Goal: Transaction & Acquisition: Purchase product/service

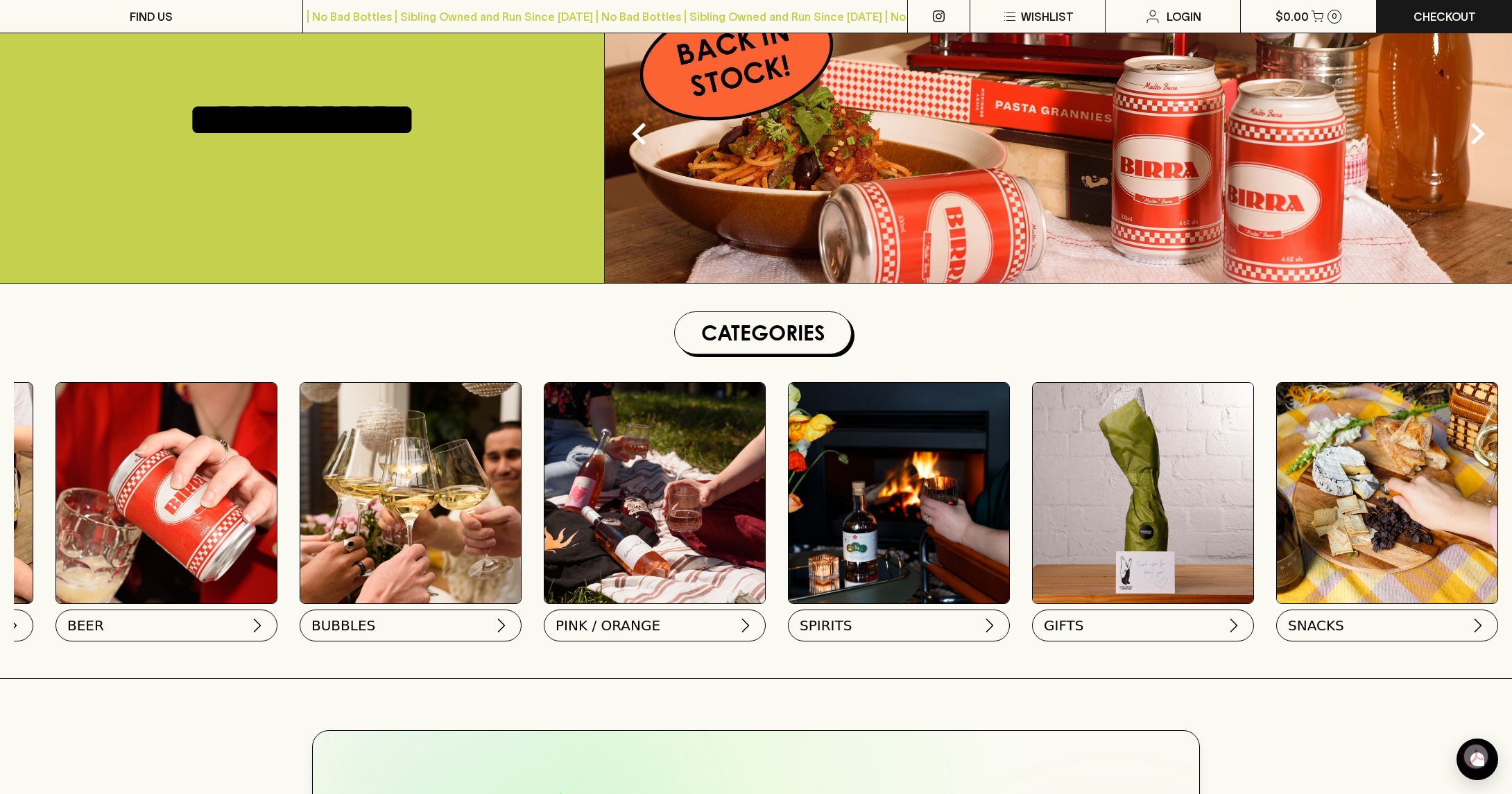
scroll to position [0, 488]
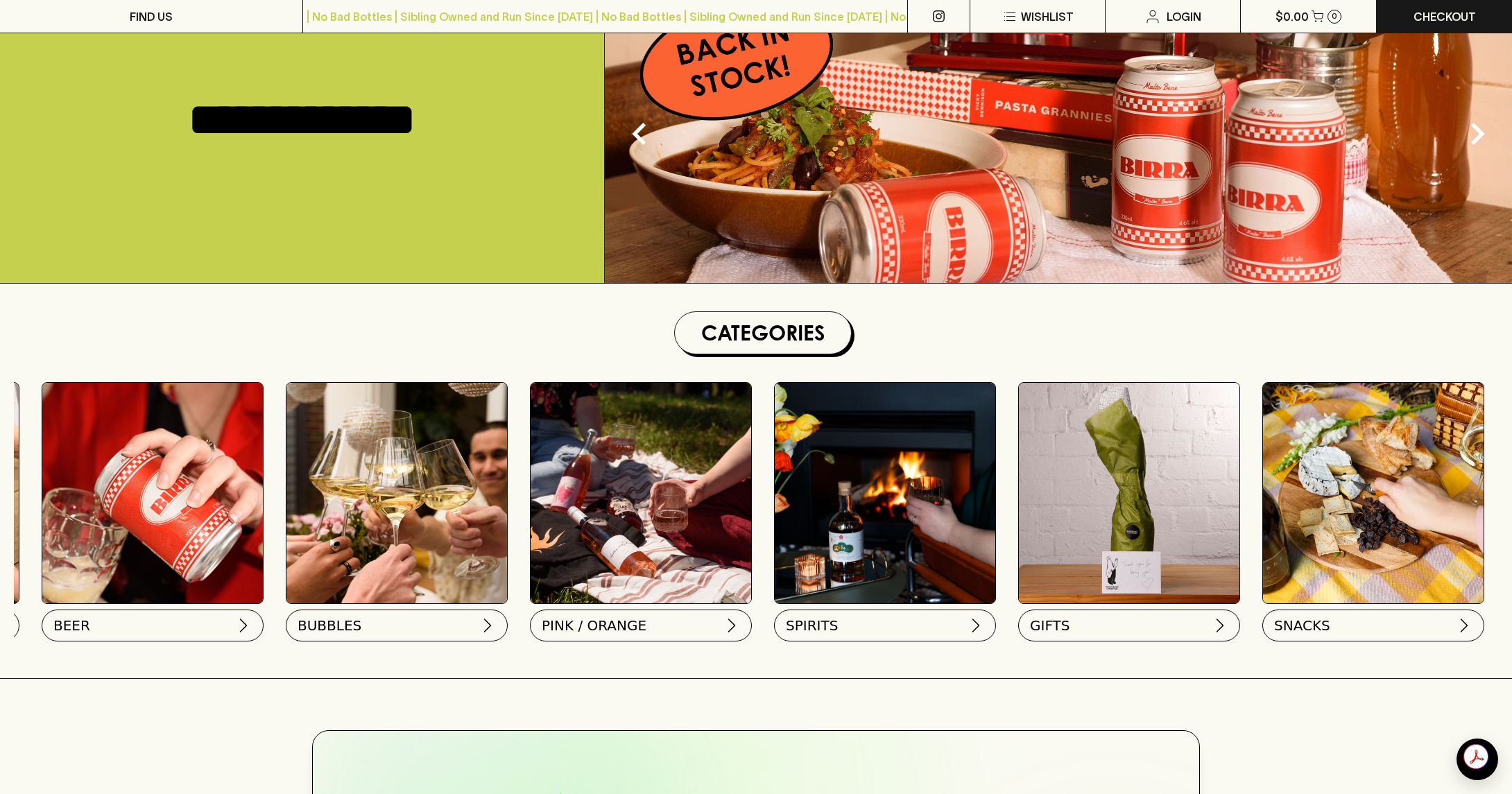
click at [1378, 566] on img at bounding box center [1374, 493] width 221 height 221
click at [1372, 638] on button "SNACKS" at bounding box center [1372, 623] width 222 height 32
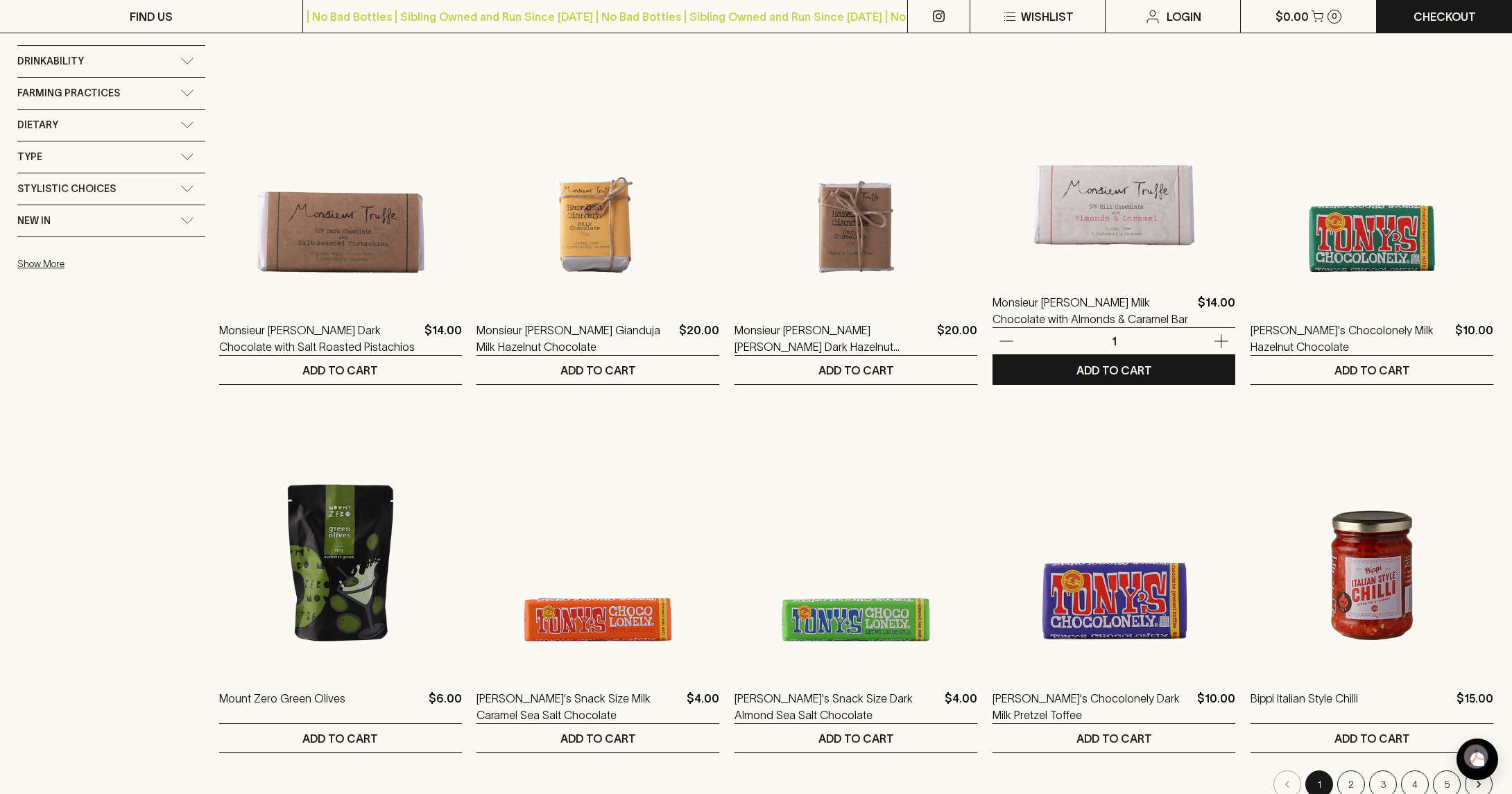
scroll to position [1110, 0]
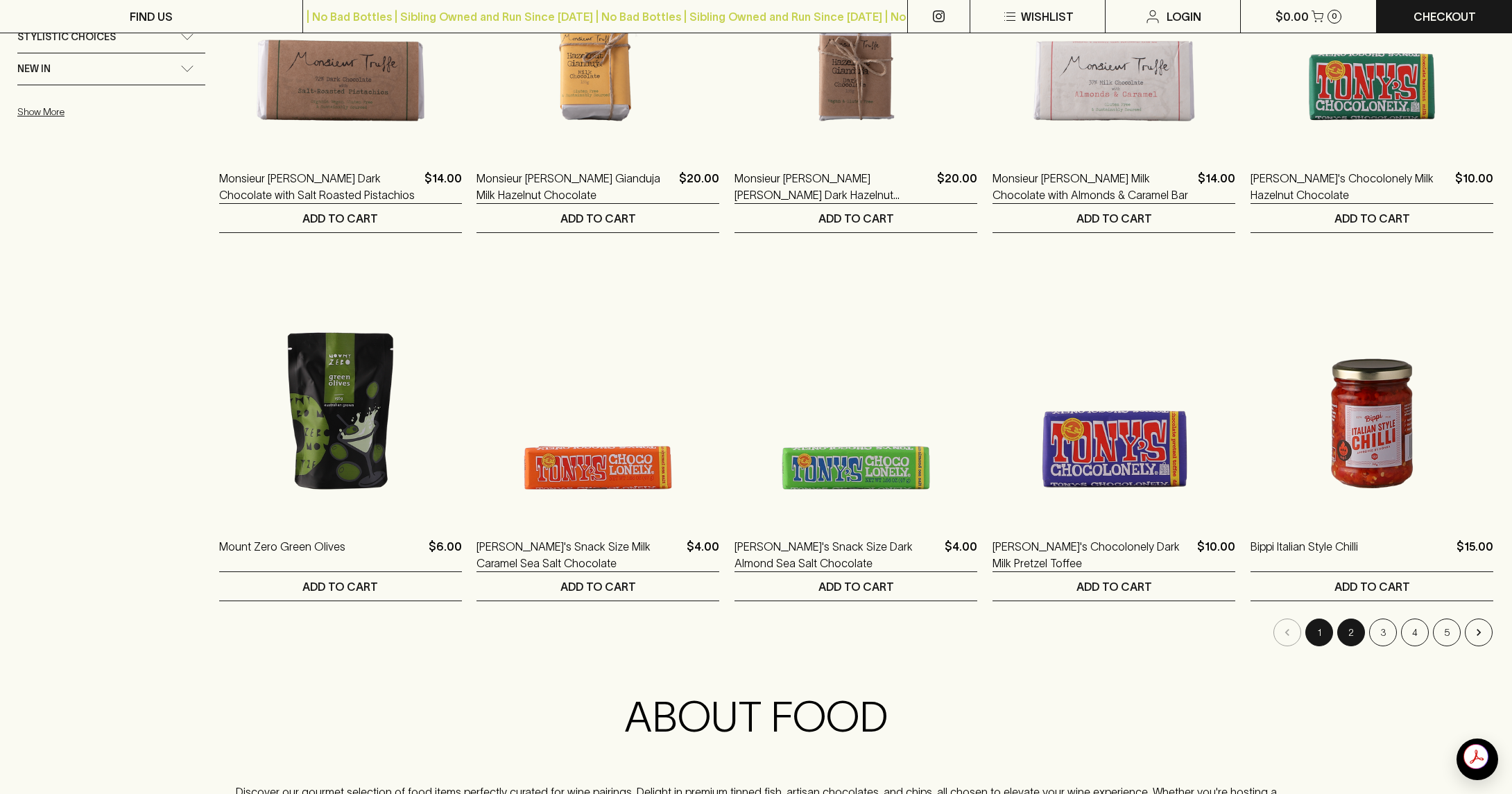
click at [1351, 631] on button "2" at bounding box center [1351, 633] width 28 height 28
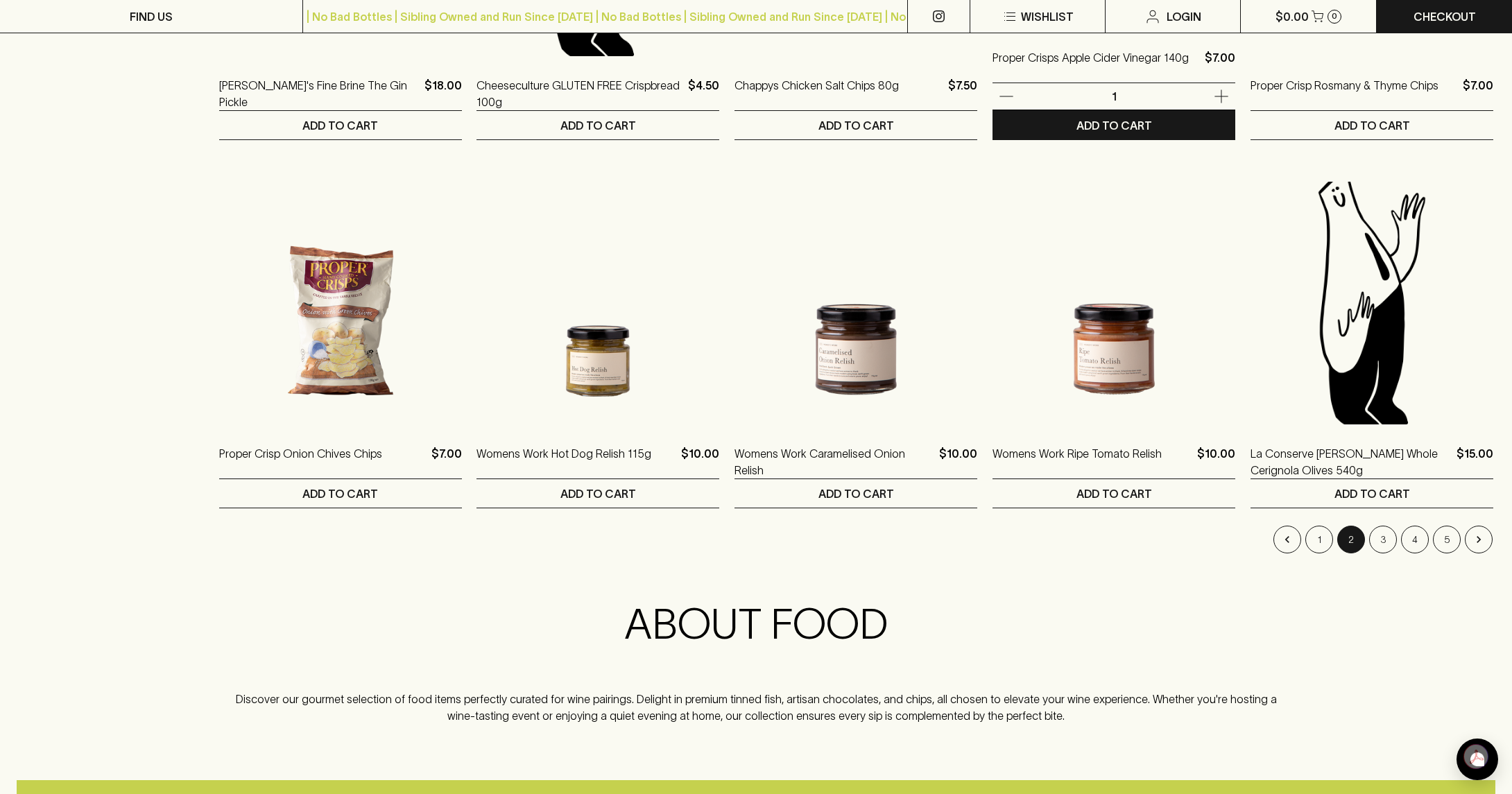
scroll to position [1318, 0]
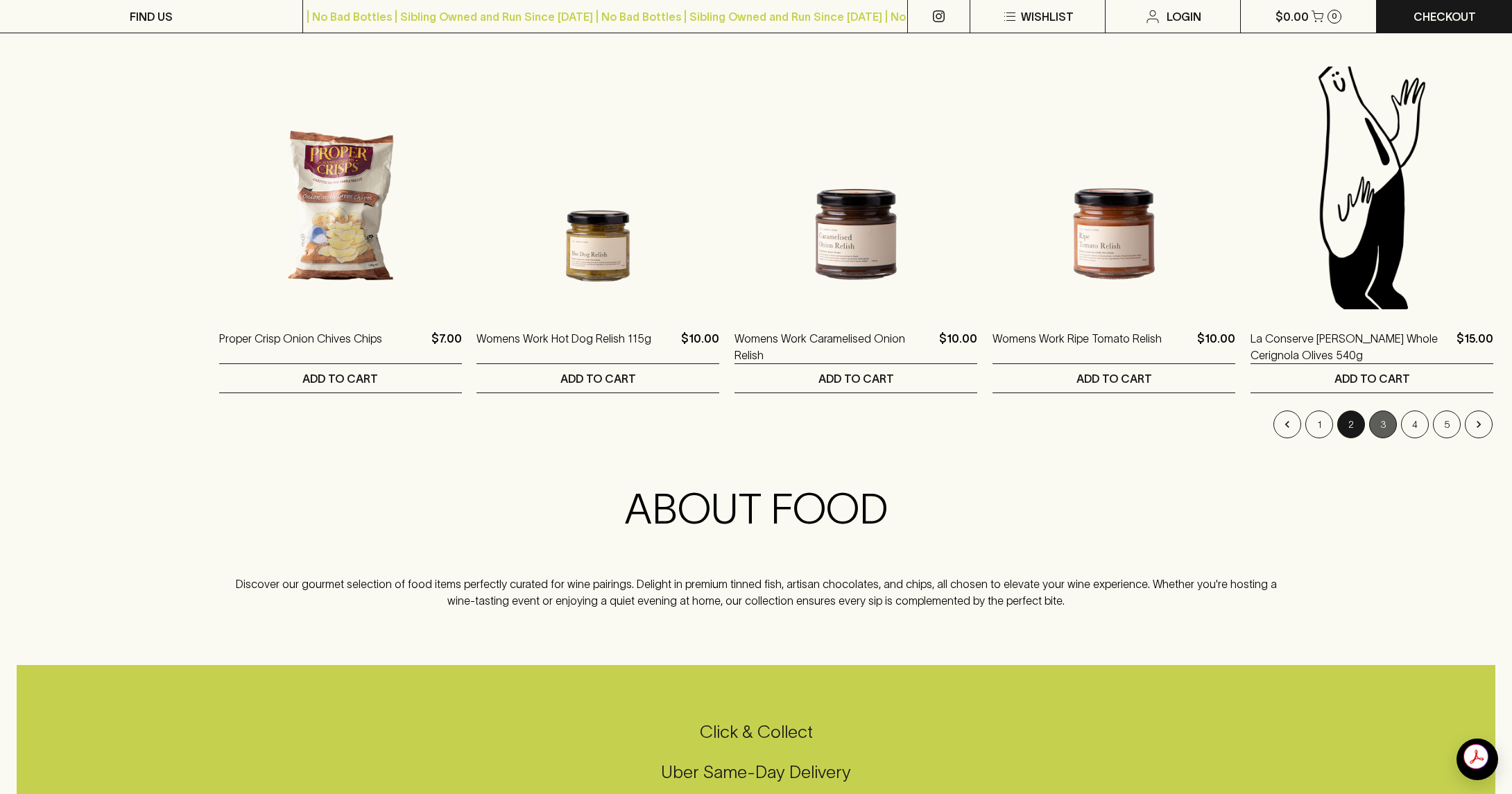
click at [1392, 421] on button "3" at bounding box center [1383, 425] width 28 height 28
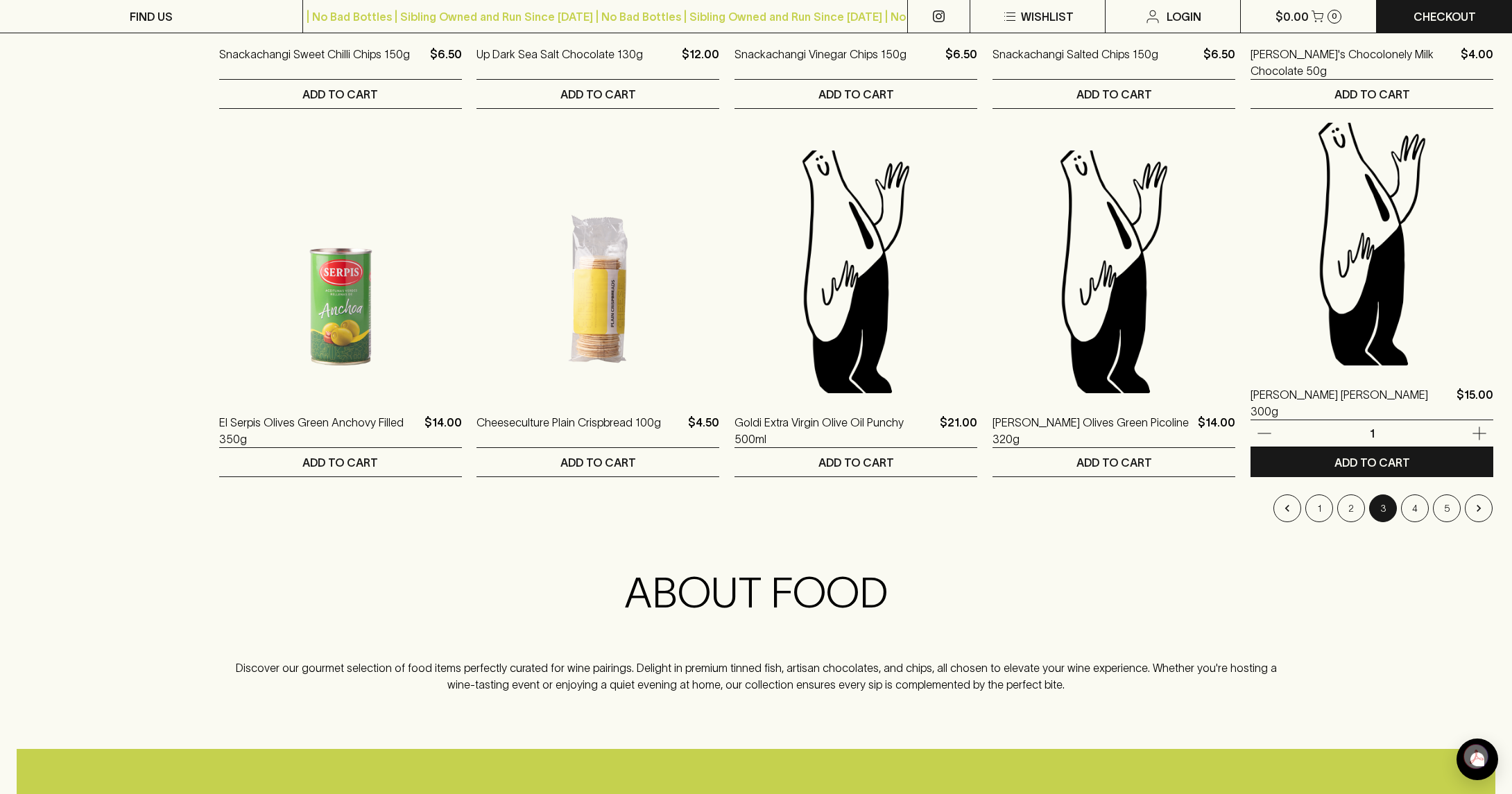
scroll to position [1387, 0]
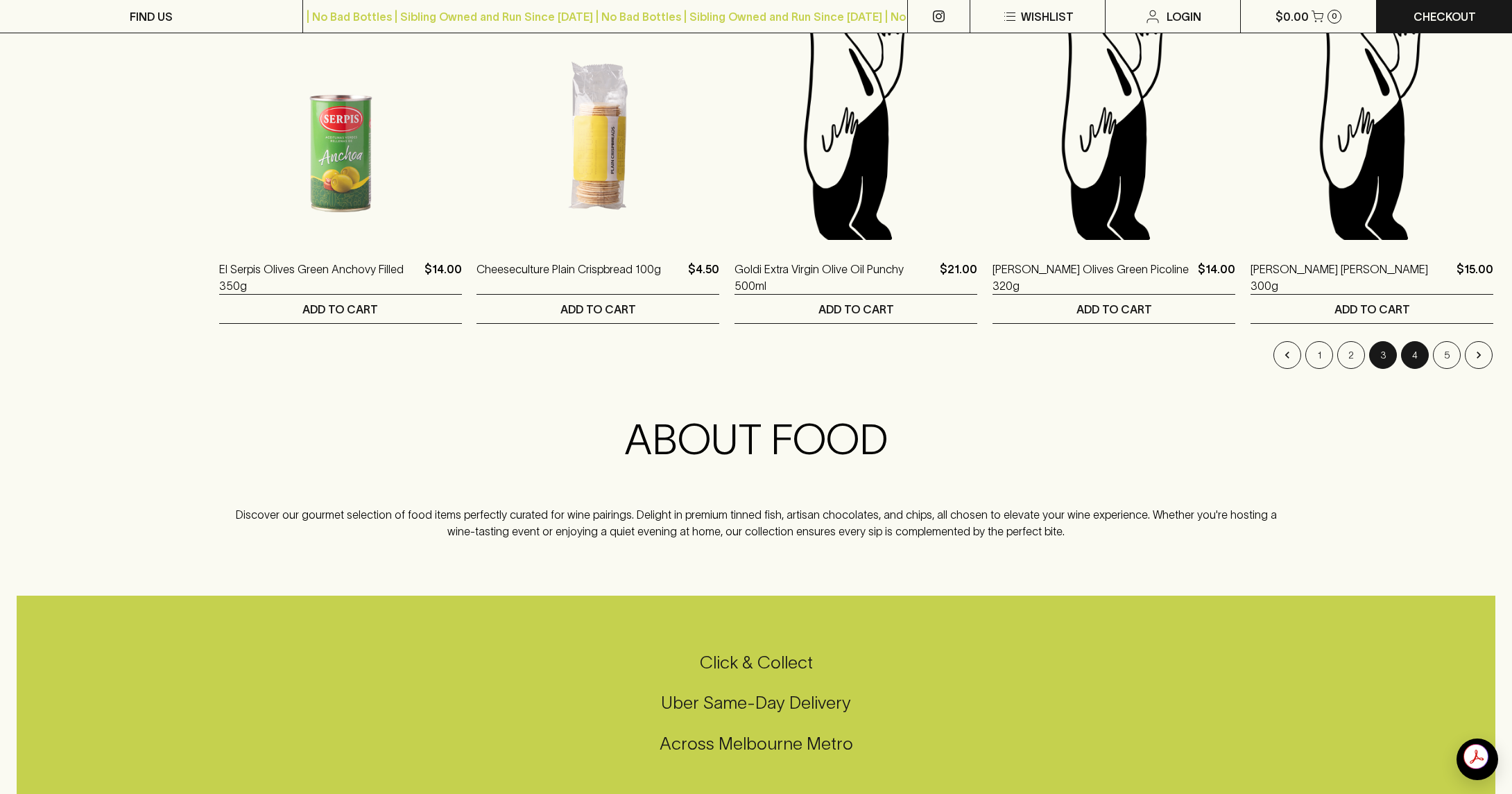
click at [1419, 358] on button "4" at bounding box center [1415, 355] width 28 height 28
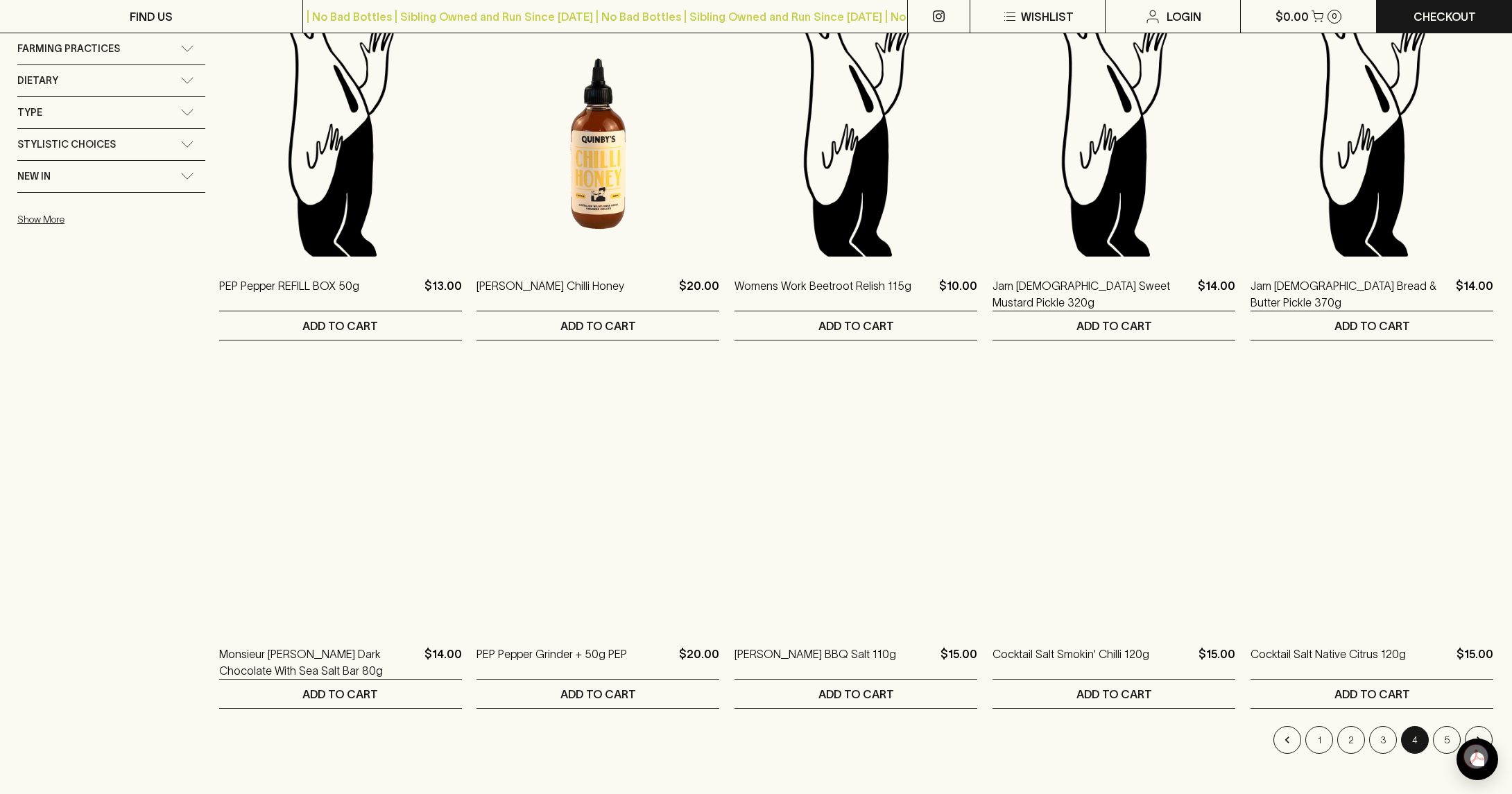
scroll to position [1041, 0]
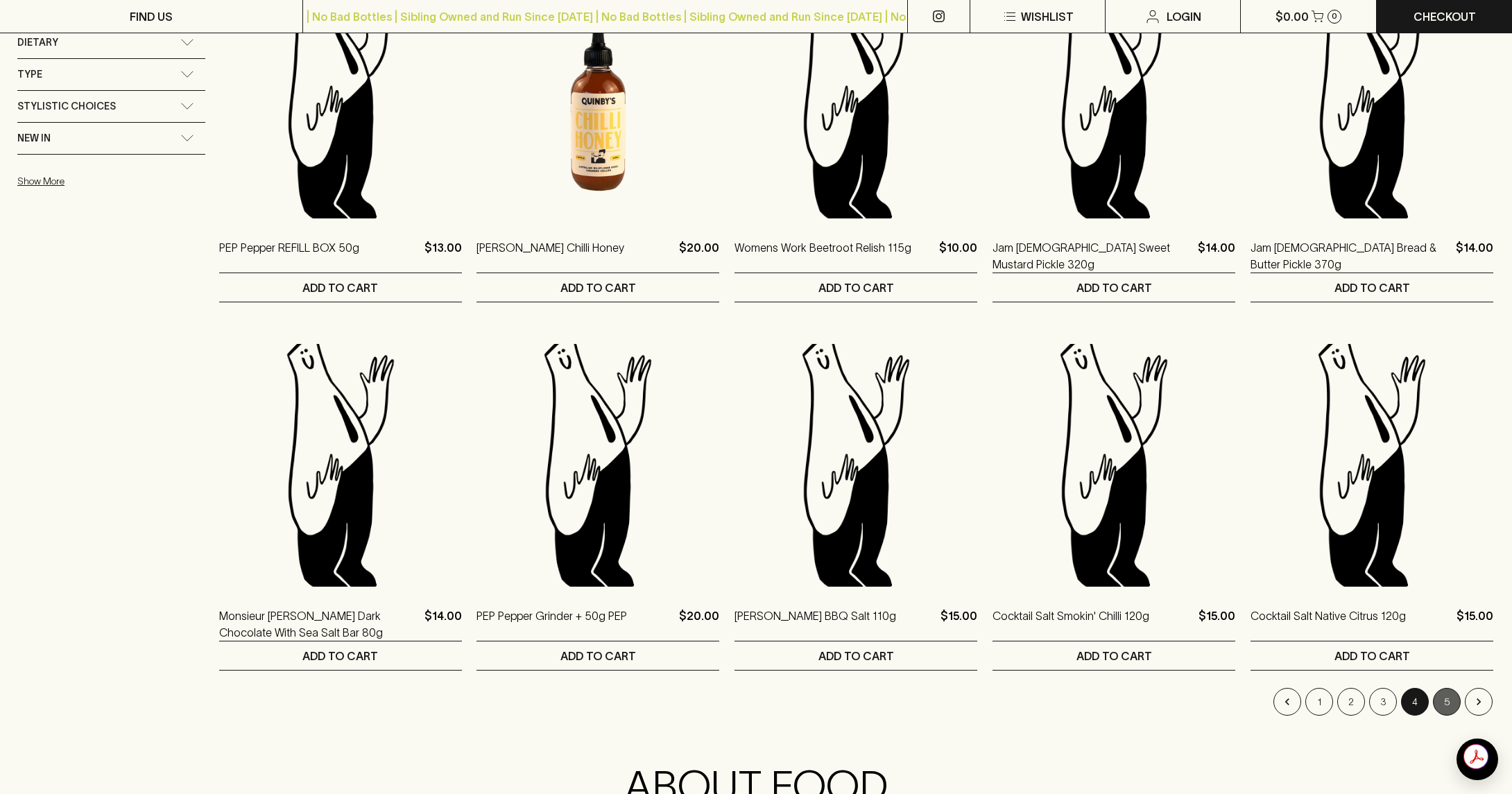
click at [1451, 708] on button "5" at bounding box center [1447, 702] width 28 height 28
